Goal: Task Accomplishment & Management: Manage account settings

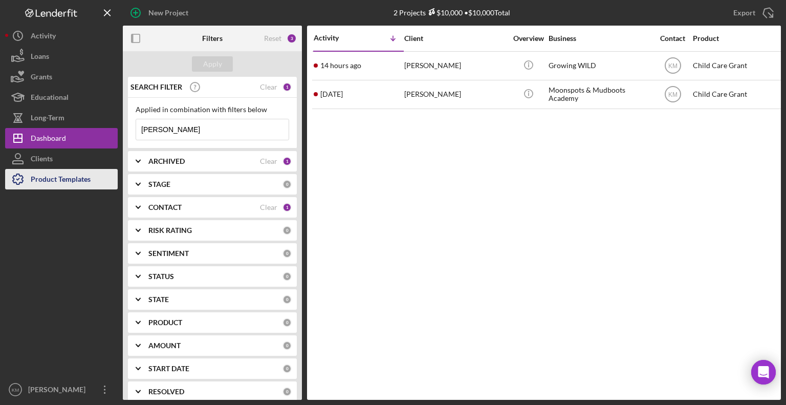
click at [88, 175] on div "Product Templates" at bounding box center [61, 180] width 60 height 23
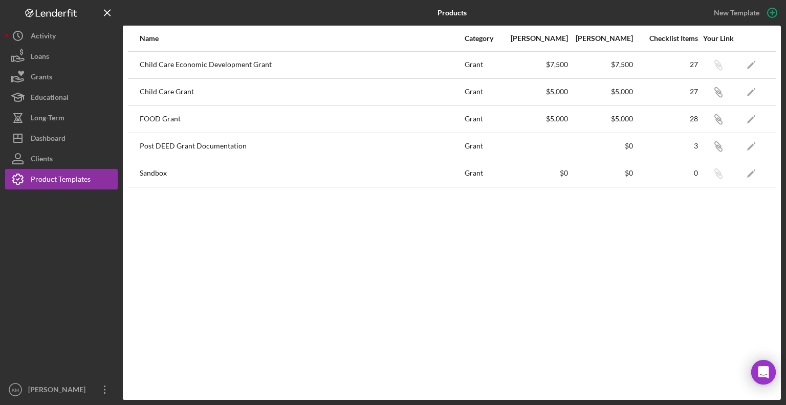
click at [250, 64] on div "Child Care Economic Development Grant" at bounding box center [302, 65] width 324 height 26
click at [750, 63] on icon "Icon/Edit" at bounding box center [751, 64] width 23 height 23
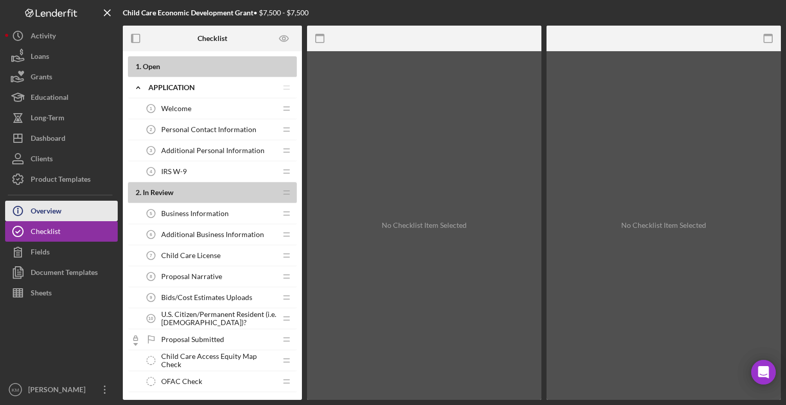
click at [48, 202] on div "Overview" at bounding box center [46, 211] width 31 height 23
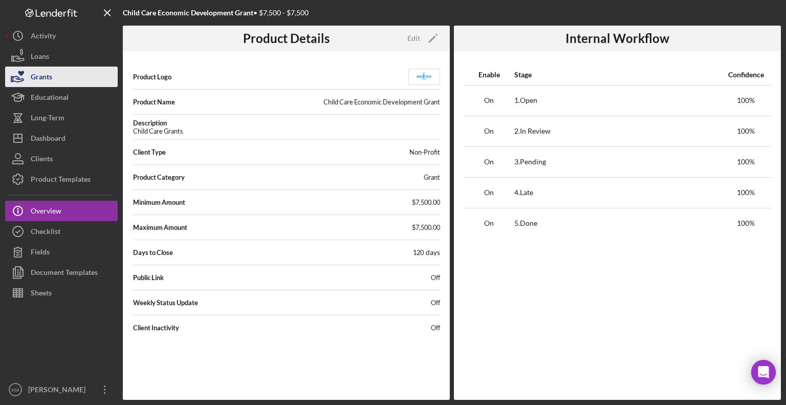
click at [81, 79] on button "Grants" at bounding box center [61, 76] width 113 height 20
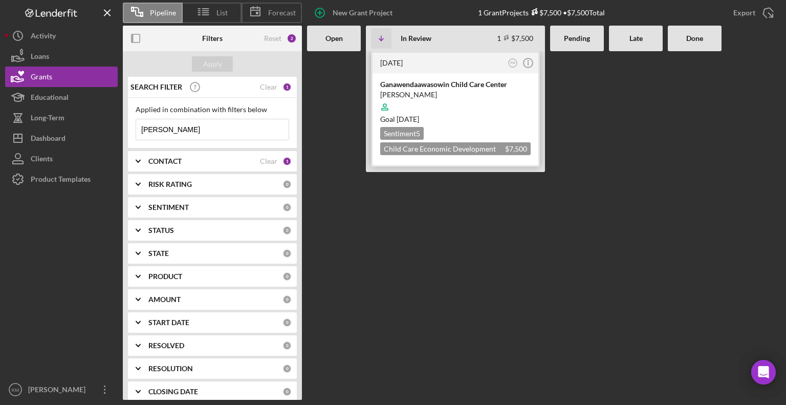
click at [417, 82] on div "Ganawendaawasowin Child Care Center" at bounding box center [455, 84] width 150 height 10
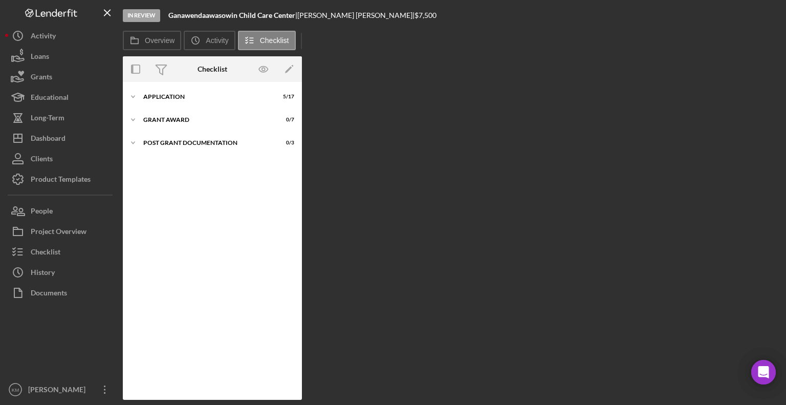
click at [417, 82] on div "Overview Internal Workflow Stage In Review Icon/Dropdown Arrow Archive (can una…" at bounding box center [452, 227] width 658 height 343
click at [135, 97] on icon "Icon/Expander" at bounding box center [133, 95] width 20 height 20
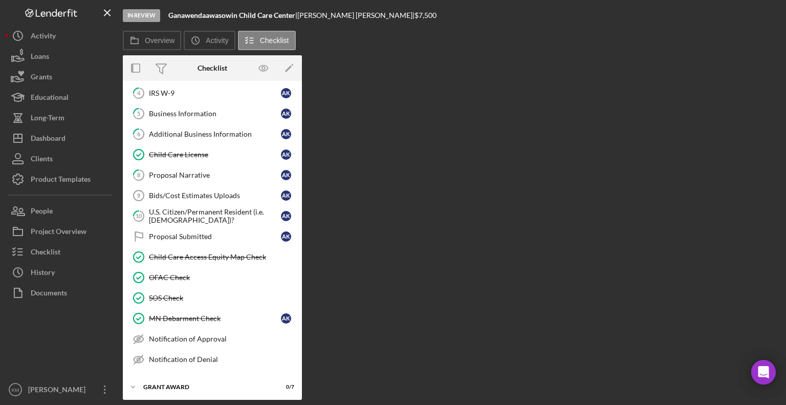
scroll to position [107, 0]
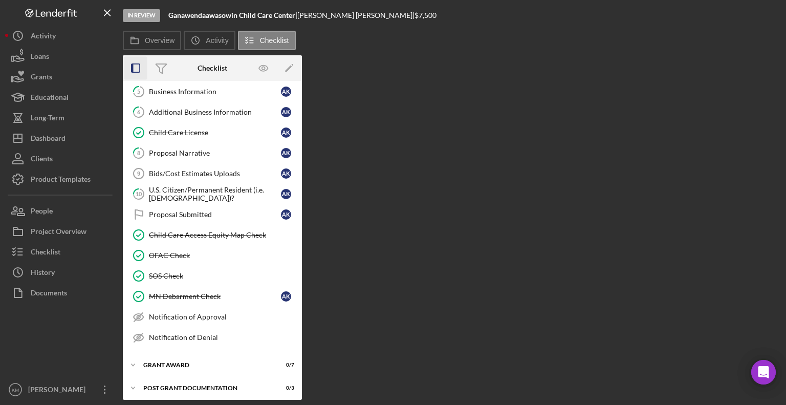
click at [135, 73] on icon "button" at bounding box center [135, 68] width 23 height 23
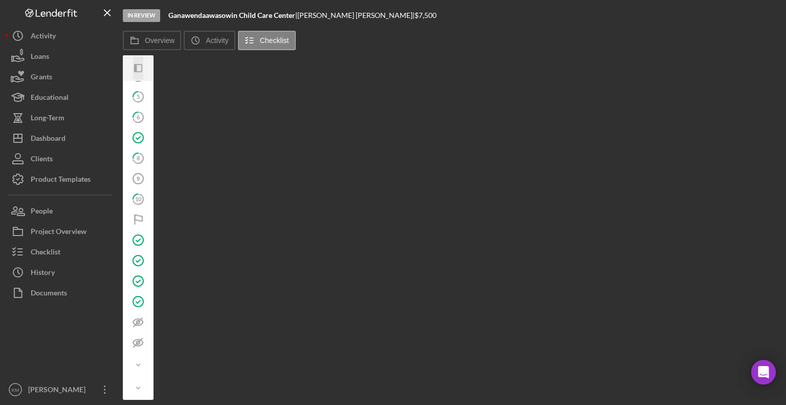
click at [141, 73] on icon "Icon/Panel Side Expand" at bounding box center [138, 68] width 23 height 23
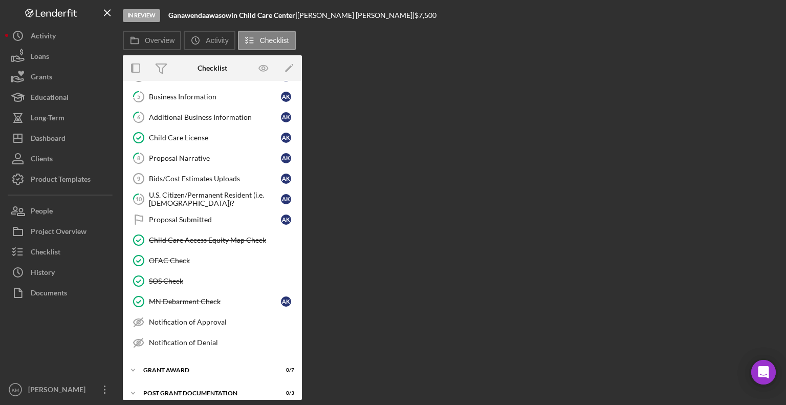
click at [438, 234] on div "Overview Internal Workflow Stage In Review Icon/Dropdown Arrow Archive (can una…" at bounding box center [452, 227] width 658 height 344
click at [59, 176] on div "Product Templates" at bounding box center [61, 180] width 60 height 23
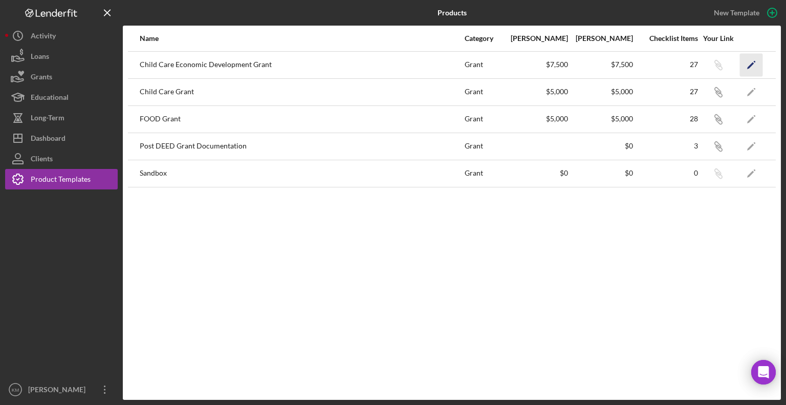
click at [753, 65] on icon "Icon/Edit" at bounding box center [751, 64] width 23 height 23
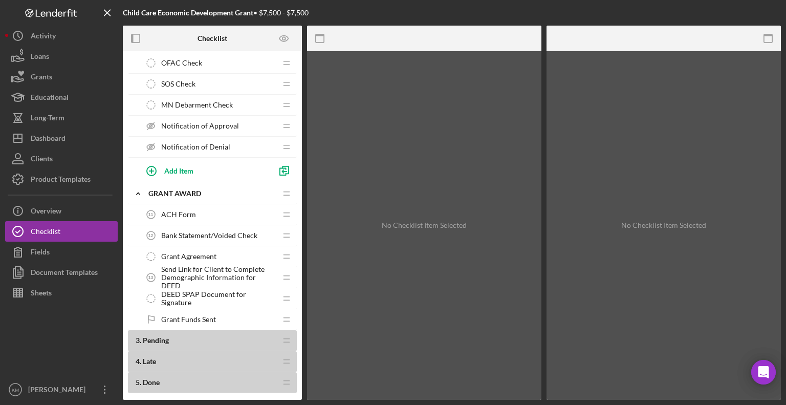
scroll to position [320, 0]
click at [272, 191] on icon "Icon/Edit" at bounding box center [272, 191] width 18 height 18
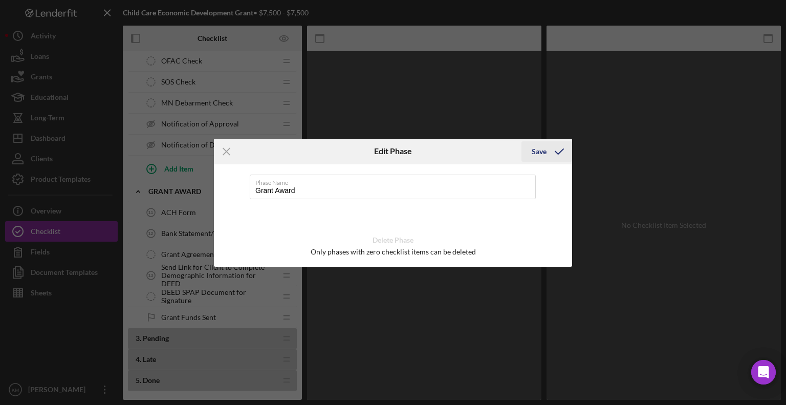
click at [537, 154] on div "Save" at bounding box center [538, 151] width 15 height 20
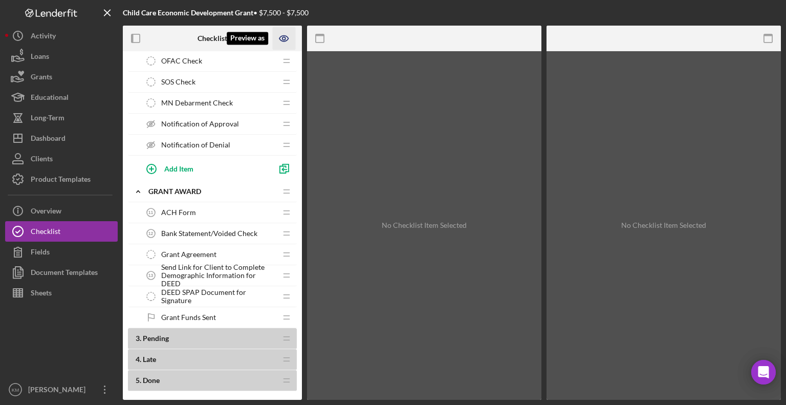
click at [284, 41] on icon "Preview as" at bounding box center [283, 39] width 9 height 6
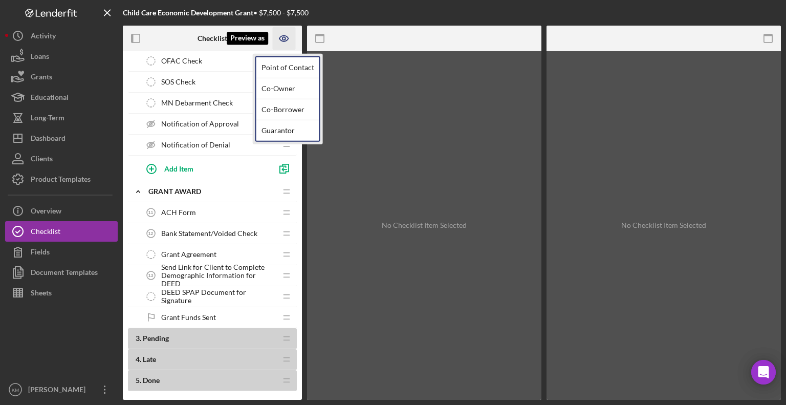
click at [280, 40] on icon "Preview as" at bounding box center [283, 39] width 9 height 6
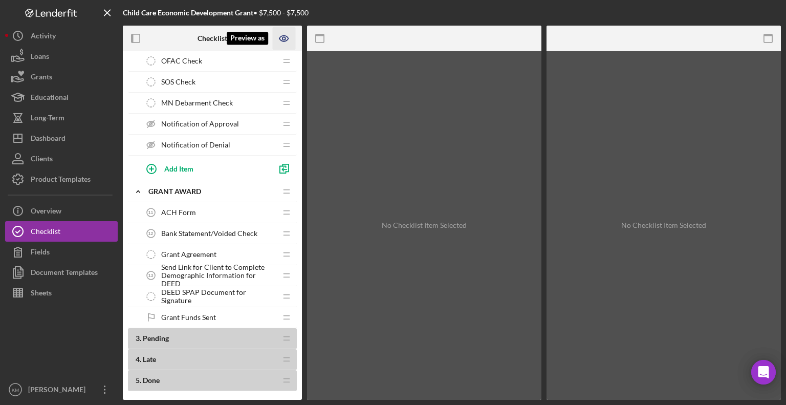
click at [284, 40] on icon "Preview as" at bounding box center [283, 38] width 3 height 3
click at [363, 149] on div "No Checklist Item Selected" at bounding box center [424, 225] width 234 height 348
click at [138, 191] on icon "Icon/Expander" at bounding box center [138, 191] width 20 height 20
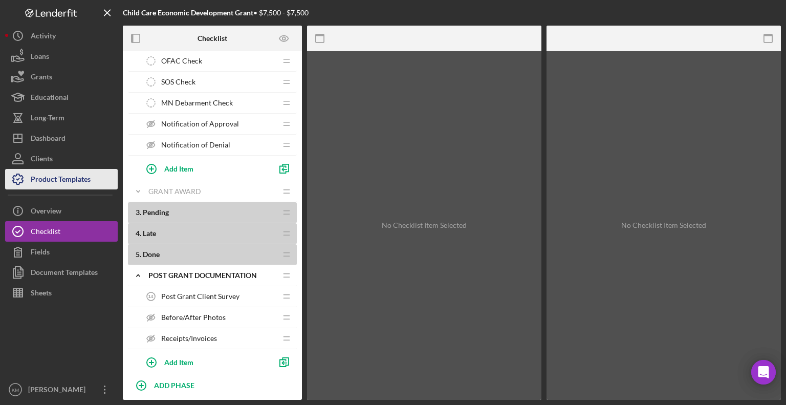
click at [80, 174] on div "Product Templates" at bounding box center [61, 180] width 60 height 23
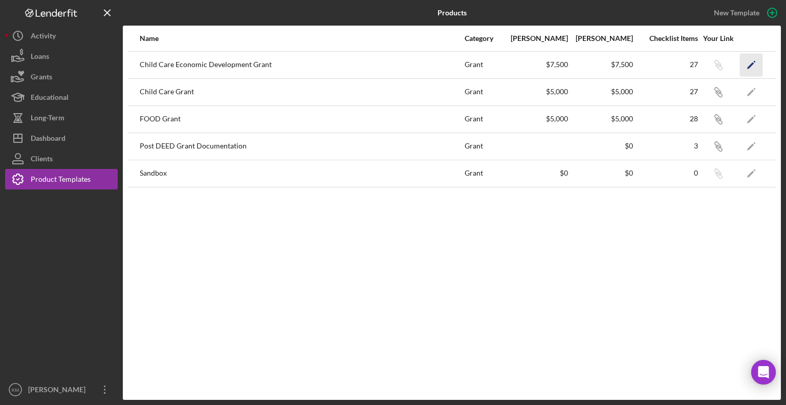
click at [753, 61] on icon "Icon/Edit" at bounding box center [751, 64] width 23 height 23
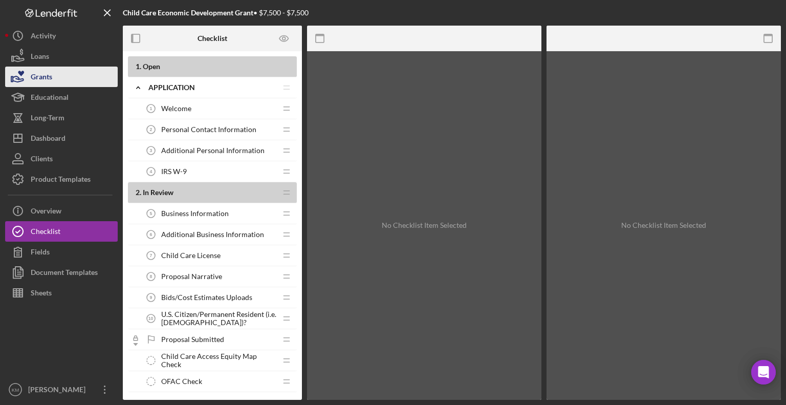
click at [65, 77] on button "Grants" at bounding box center [61, 76] width 113 height 20
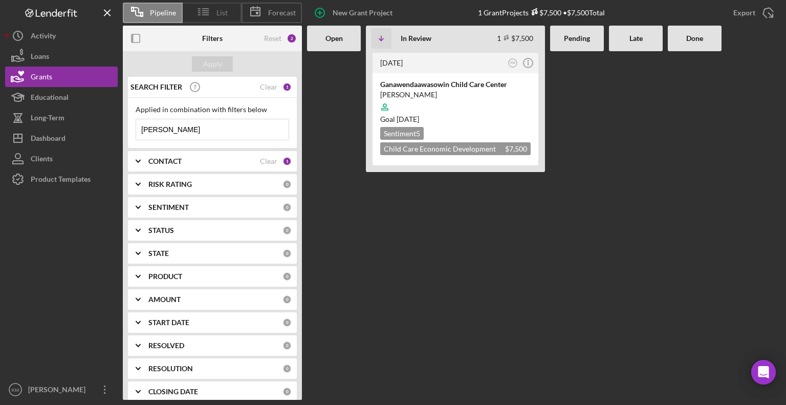
drag, startPoint x: 223, startPoint y: 5, endPoint x: 216, endPoint y: 12, distance: 10.1
click at [216, 12] on div "List" at bounding box center [212, 13] width 59 height 20
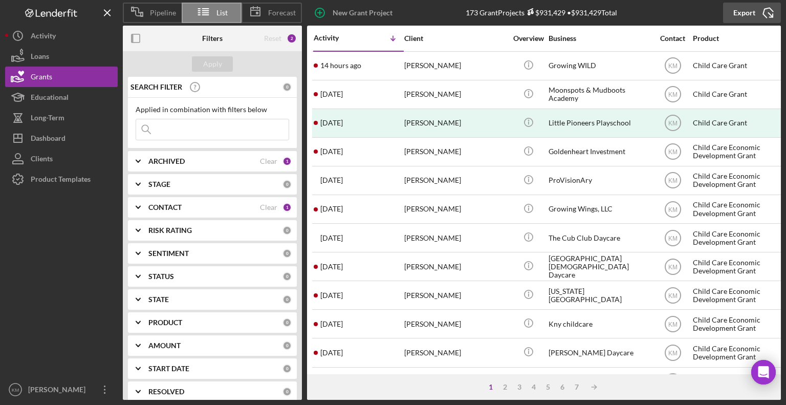
click at [742, 11] on div "Export" at bounding box center [744, 13] width 22 height 20
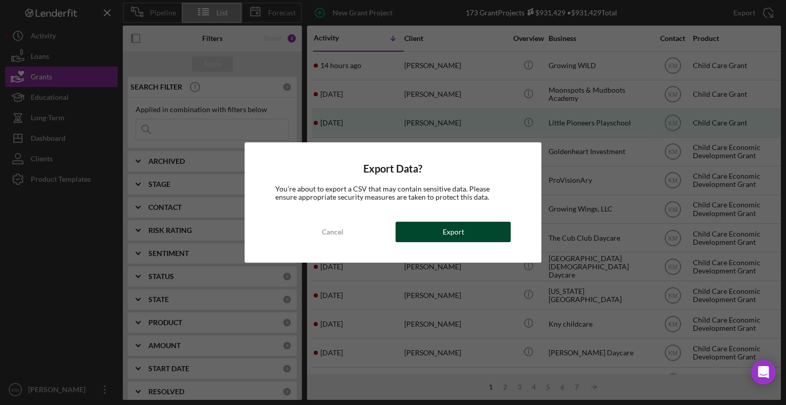
click at [487, 222] on button "Export" at bounding box center [452, 231] width 115 height 20
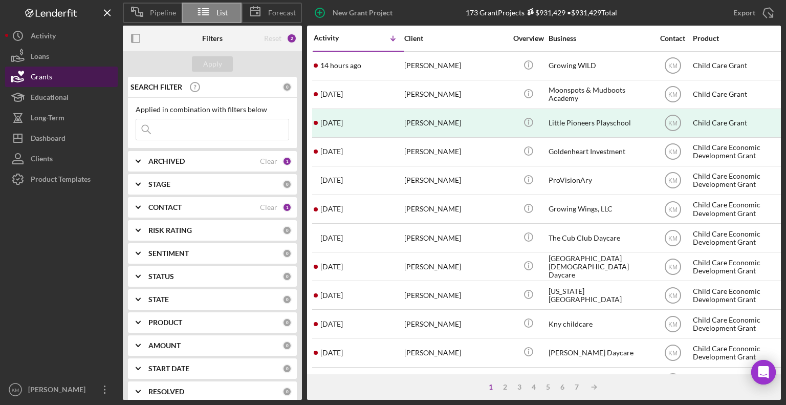
click at [72, 81] on button "Grants" at bounding box center [61, 76] width 113 height 20
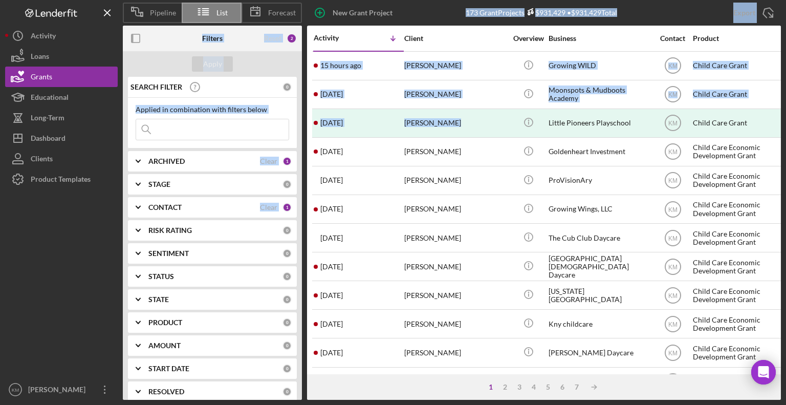
drag, startPoint x: 451, startPoint y: 124, endPoint x: 420, endPoint y: -43, distance: 170.0
click at [420, 0] on html "Pipeline List Forecast New Grant Project 173 Grant Projects $931,429 • $931,429…" at bounding box center [393, 202] width 786 height 405
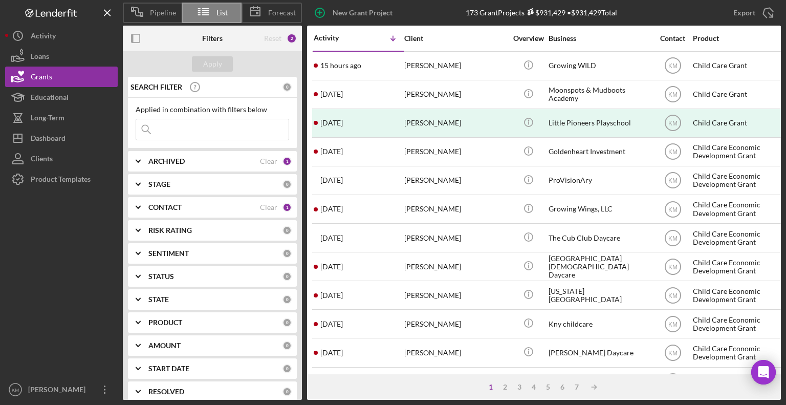
click at [65, 250] on div at bounding box center [61, 284] width 113 height 190
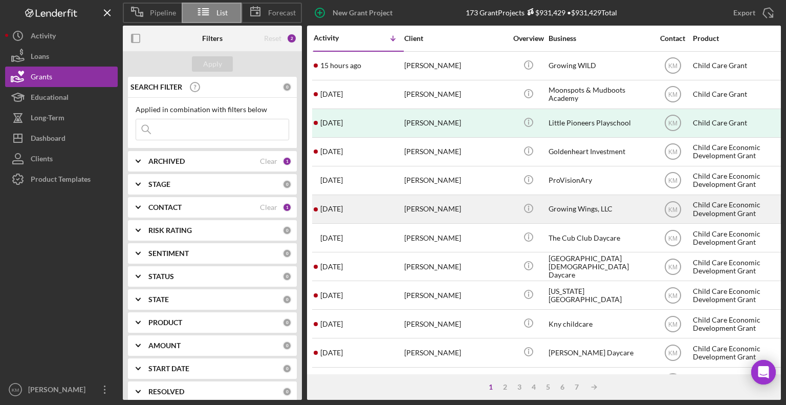
click at [414, 209] on div "[PERSON_NAME]" at bounding box center [455, 208] width 102 height 27
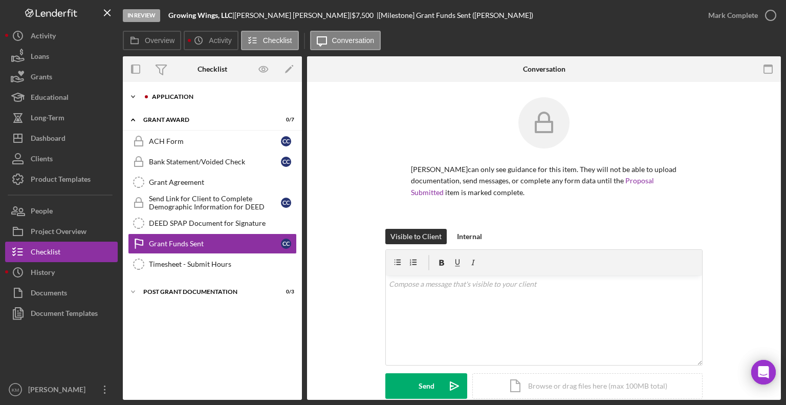
drag, startPoint x: 414, startPoint y: 209, endPoint x: 132, endPoint y: 101, distance: 302.0
click at [132, 101] on icon "Icon/Expander" at bounding box center [133, 96] width 20 height 20
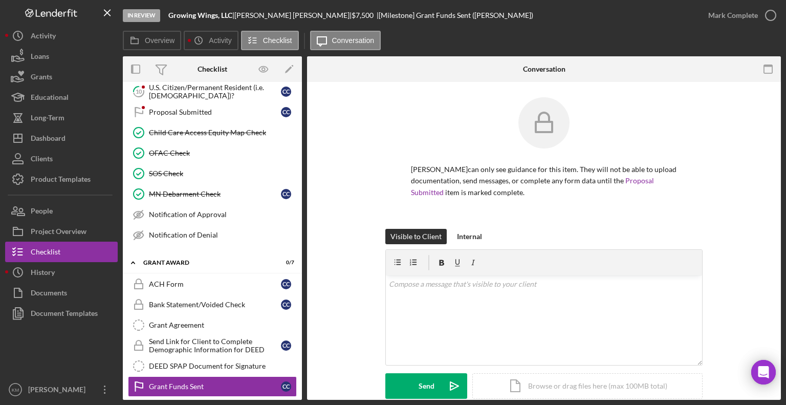
scroll to position [256, 0]
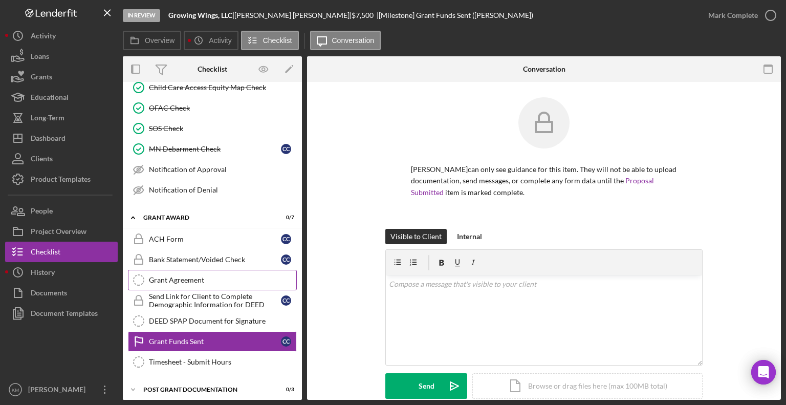
click at [221, 276] on div "Grant Agreement" at bounding box center [222, 280] width 147 height 8
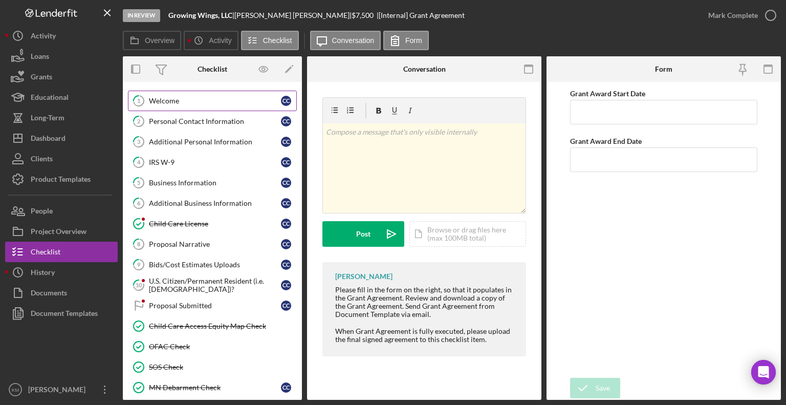
scroll to position [8, 0]
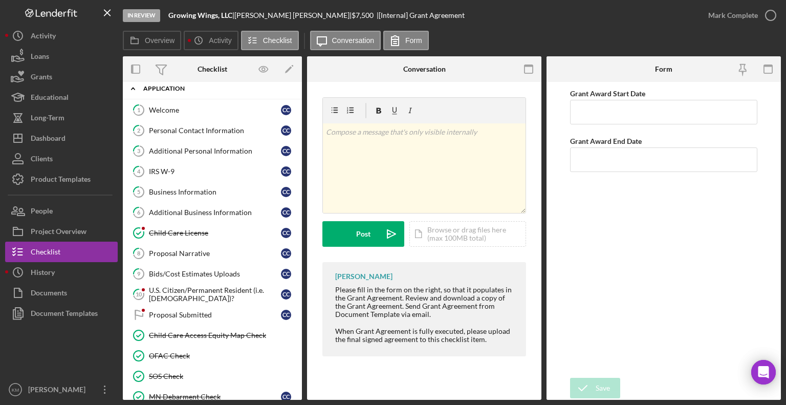
click at [208, 90] on div "Application" at bounding box center [216, 88] width 146 height 6
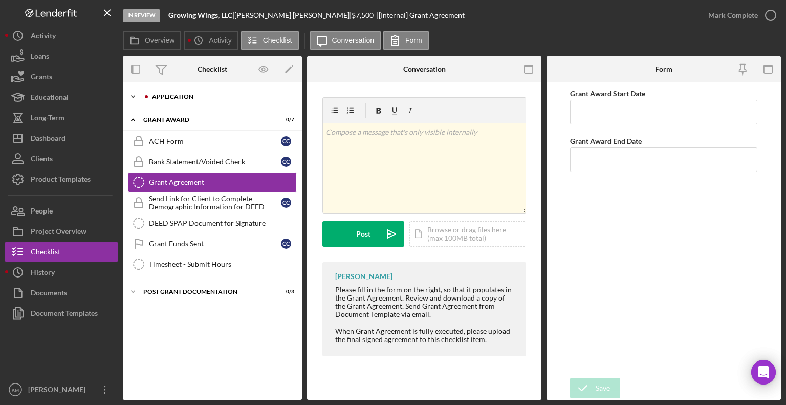
scroll to position [0, 0]
click at [141, 99] on icon "Icon/Expander" at bounding box center [133, 96] width 20 height 20
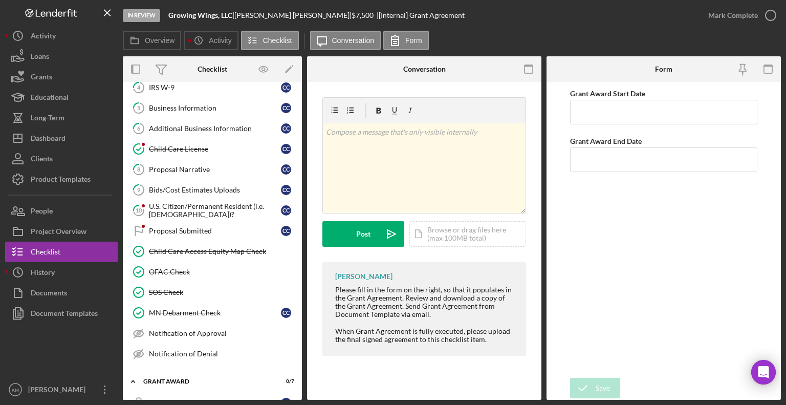
scroll to position [88, 0]
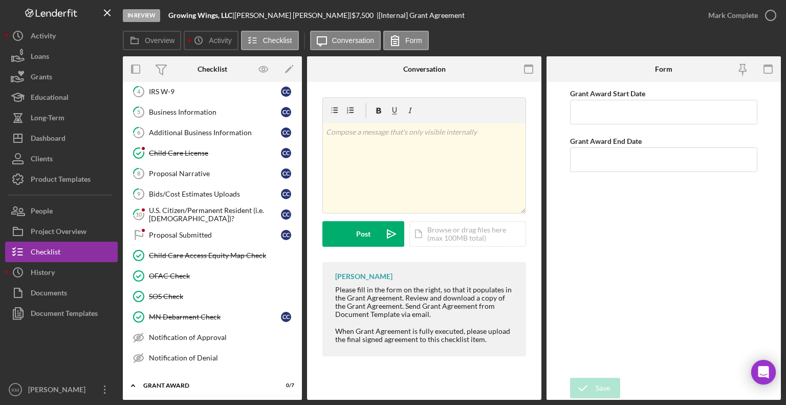
drag, startPoint x: 302, startPoint y: 297, endPoint x: 300, endPoint y: 309, distance: 12.9
click at [300, 309] on div "Overview Internal Workflow Stage In Review Icon/Dropdown Arrow Archive (can una…" at bounding box center [452, 227] width 658 height 343
drag, startPoint x: 301, startPoint y: 297, endPoint x: 300, endPoint y: 321, distance: 23.5
drag, startPoint x: 300, startPoint y: 321, endPoint x: 285, endPoint y: 262, distance: 60.2
click at [285, 262] on link "Child Care Access Equity Map Check Child Care Access Equity Map Check" at bounding box center [212, 255] width 169 height 20
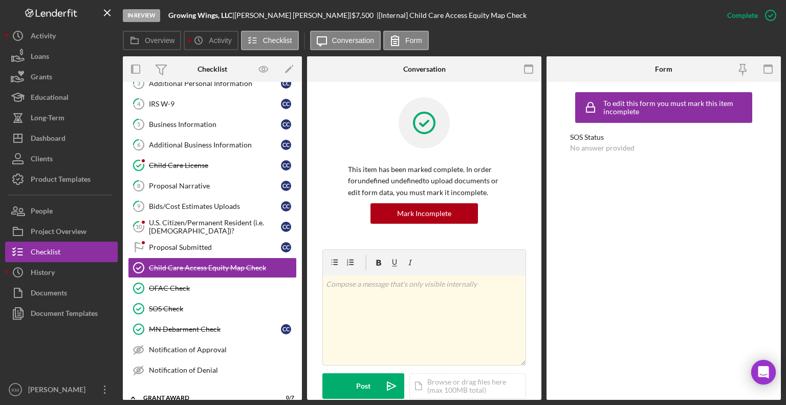
scroll to position [88, 0]
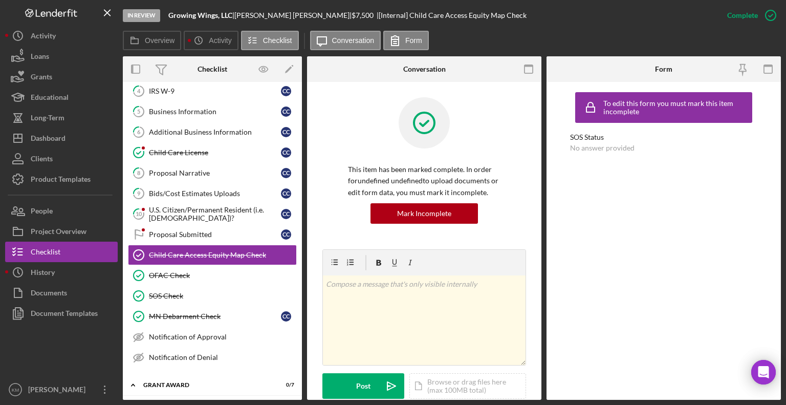
drag, startPoint x: 303, startPoint y: 184, endPoint x: 304, endPoint y: 203, distance: 18.5
click at [304, 203] on div "Overview Internal Workflow Stage In Review Icon/Dropdown Arrow Archive (can una…" at bounding box center [452, 227] width 658 height 343
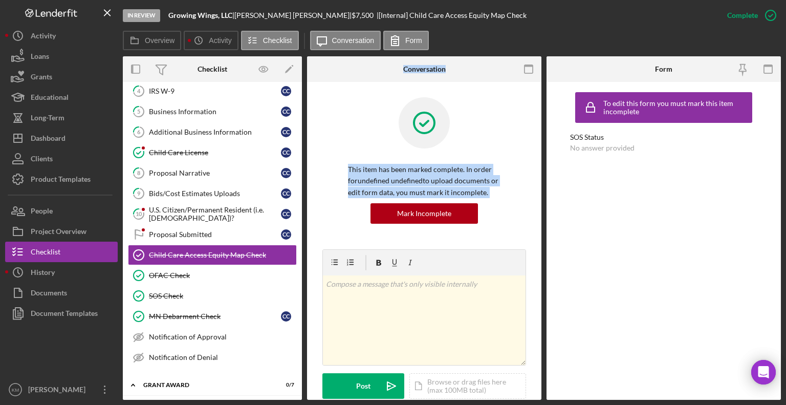
drag, startPoint x: 297, startPoint y: 199, endPoint x: 302, endPoint y: 254, distance: 55.0
click at [302, 254] on div "Overview Internal Workflow Stage In Review Icon/Dropdown Arrow Archive (can una…" at bounding box center [452, 227] width 658 height 343
drag, startPoint x: 299, startPoint y: 258, endPoint x: 303, endPoint y: 306, distance: 48.8
click at [303, 306] on div "Overview Internal Workflow Stage In Review Icon/Dropdown Arrow Archive (can una…" at bounding box center [452, 227] width 658 height 343
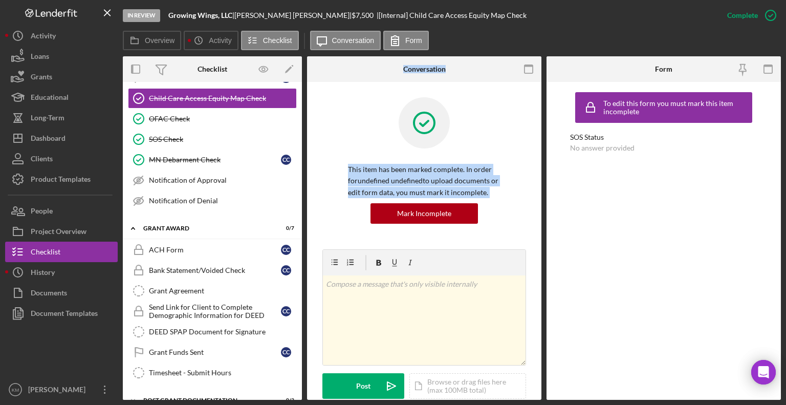
scroll to position [256, 0]
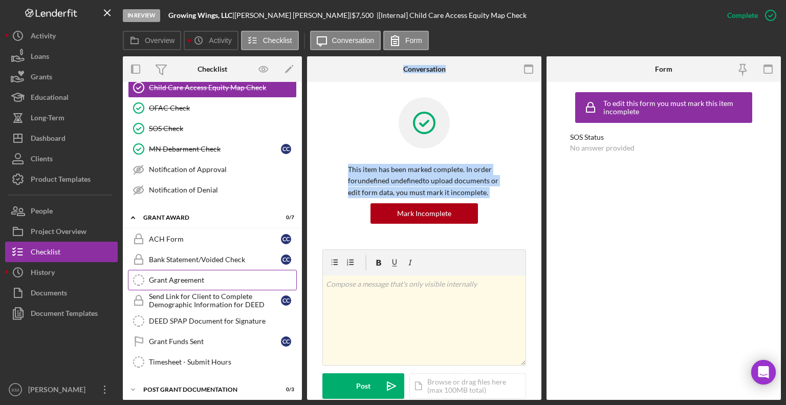
click at [206, 276] on div "Grant Agreement" at bounding box center [222, 280] width 147 height 8
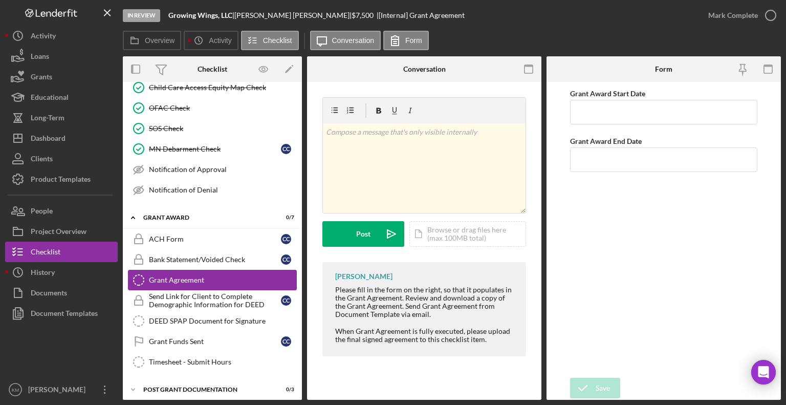
click at [206, 276] on div "Grant Agreement" at bounding box center [222, 280] width 147 height 8
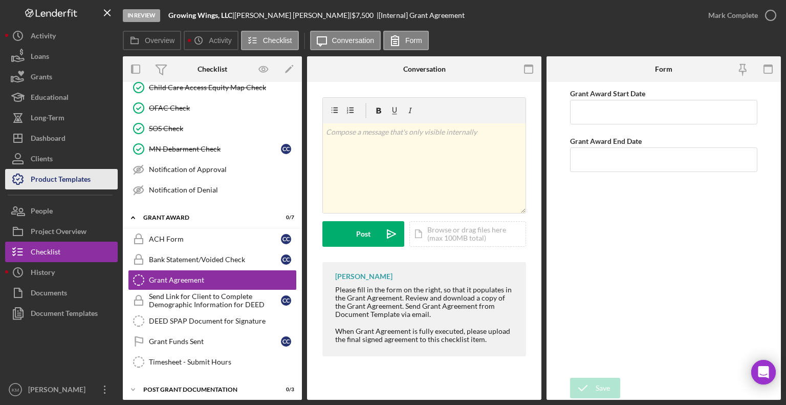
click at [86, 186] on div "Product Templates" at bounding box center [61, 180] width 60 height 23
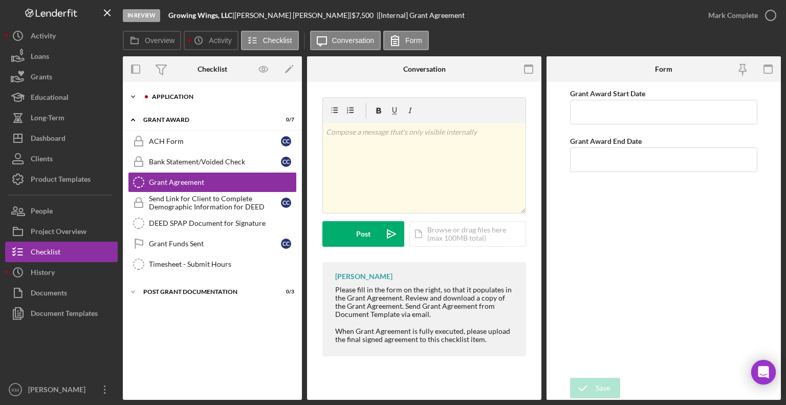
click at [129, 97] on icon "Icon/Expander" at bounding box center [133, 96] width 20 height 20
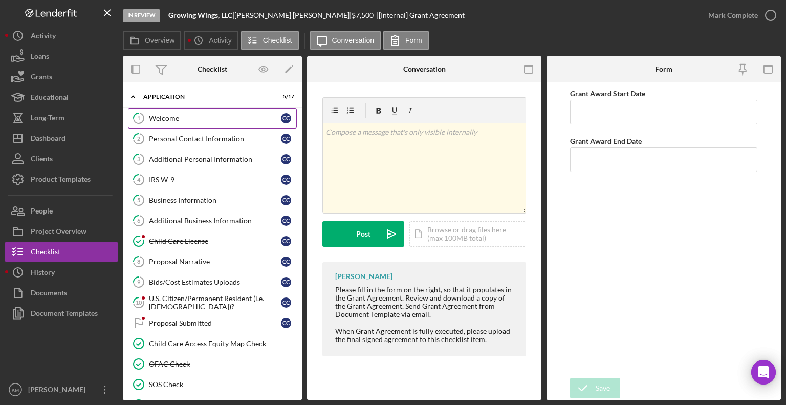
click at [204, 124] on link "1 Welcome c c" at bounding box center [212, 118] width 169 height 20
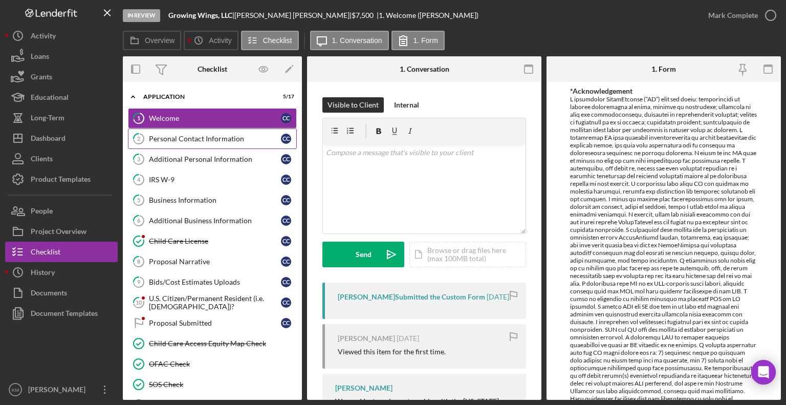
click at [205, 140] on div "Personal Contact Information" at bounding box center [215, 139] width 132 height 8
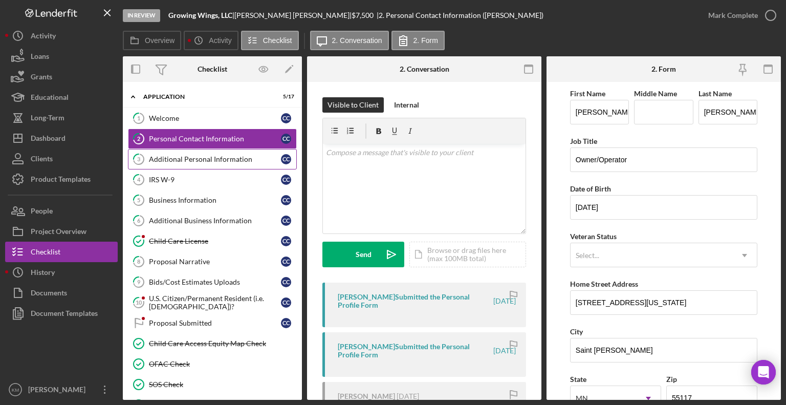
click at [209, 157] on div "Additional Personal Information" at bounding box center [215, 159] width 132 height 8
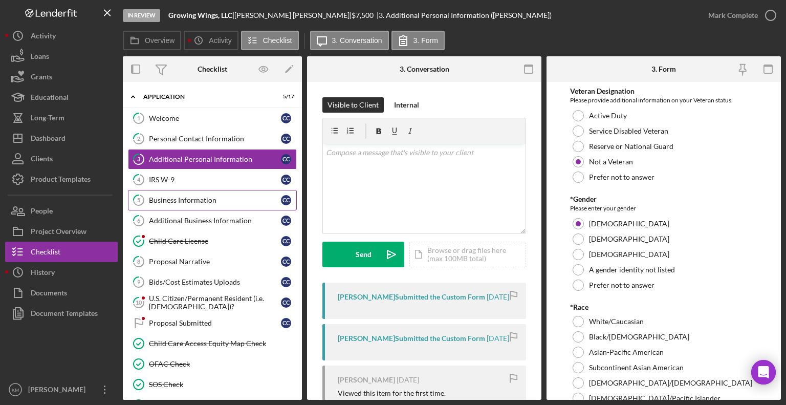
click at [206, 190] on link "5 Business Information c c" at bounding box center [212, 200] width 169 height 20
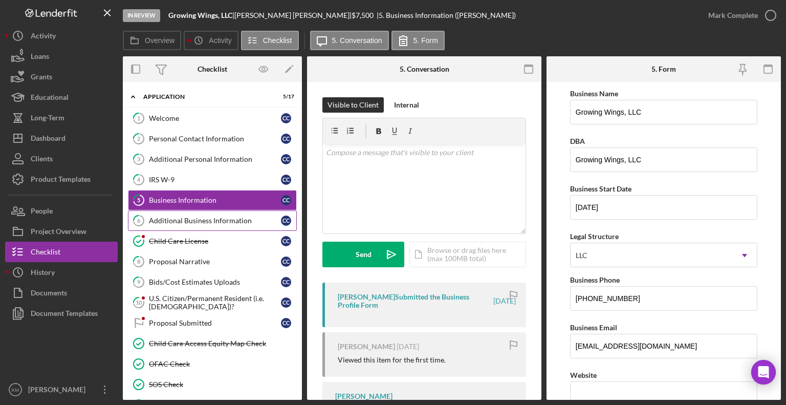
click at [207, 219] on div "Additional Business Information" at bounding box center [215, 220] width 132 height 8
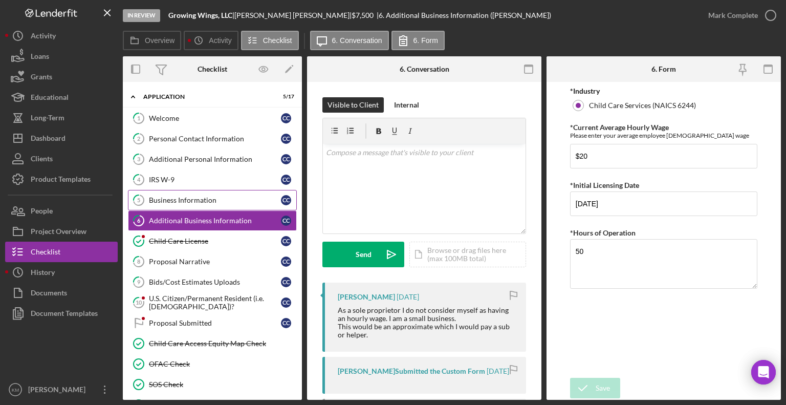
click at [213, 200] on div "Business Information" at bounding box center [215, 200] width 132 height 8
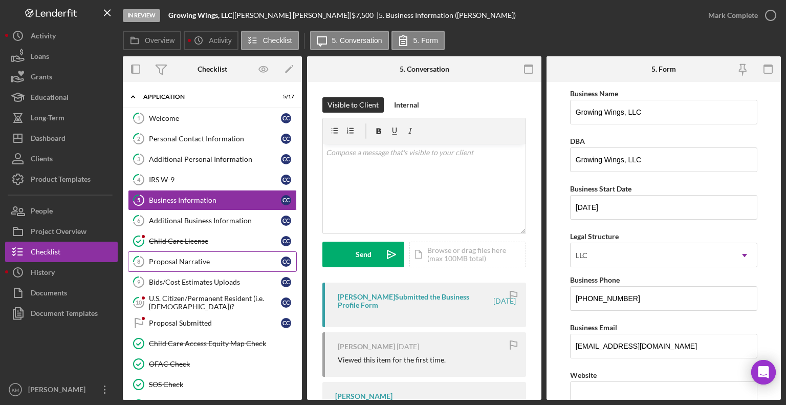
click at [205, 258] on div "Proposal Narrative" at bounding box center [215, 261] width 132 height 8
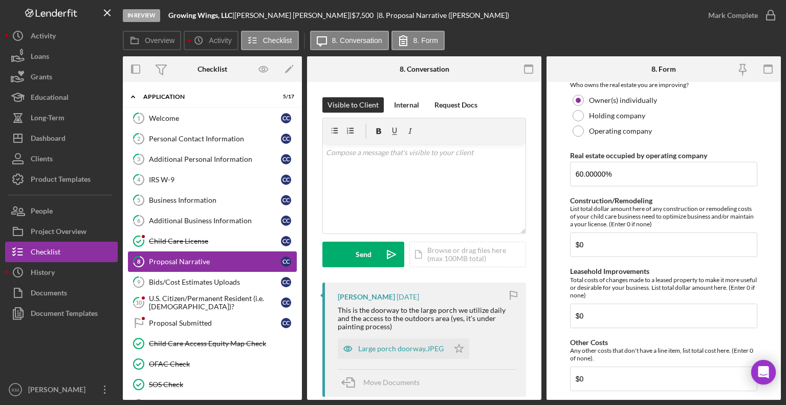
scroll to position [791, 0]
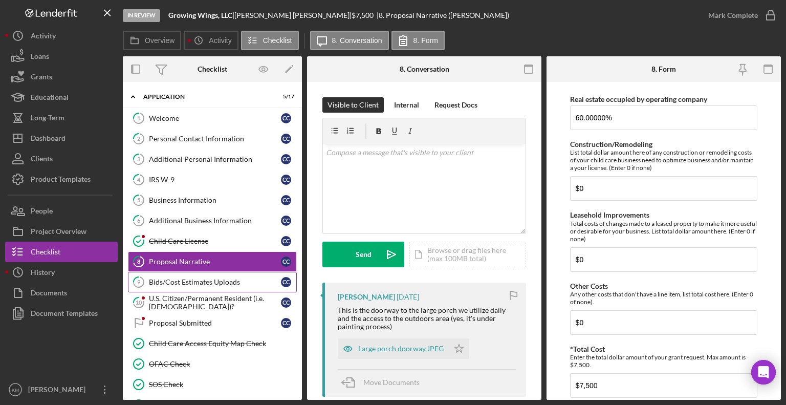
click at [198, 273] on link "9 Bids/Cost Estimates Uploads c c" at bounding box center [212, 282] width 169 height 20
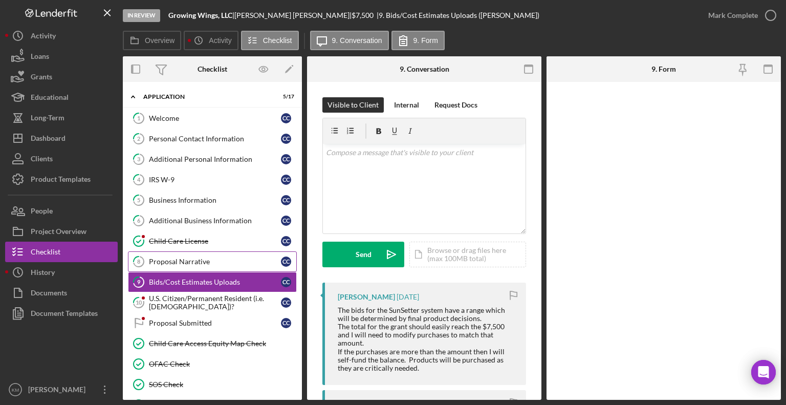
click at [206, 269] on link "8 Proposal Narrative c c" at bounding box center [212, 261] width 169 height 20
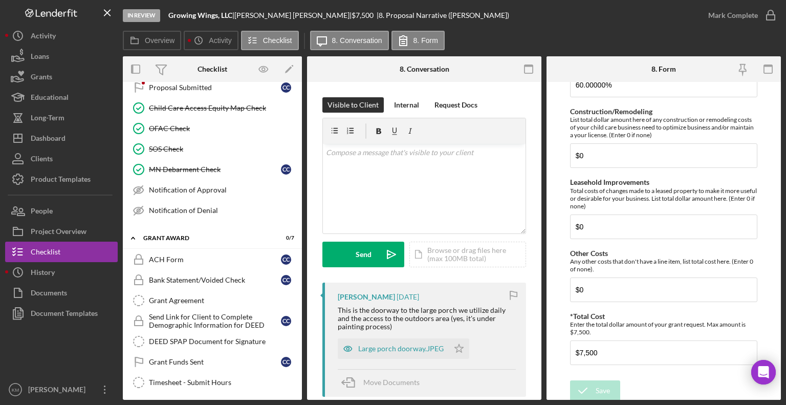
scroll to position [256, 0]
